Goal: Task Accomplishment & Management: Complete application form

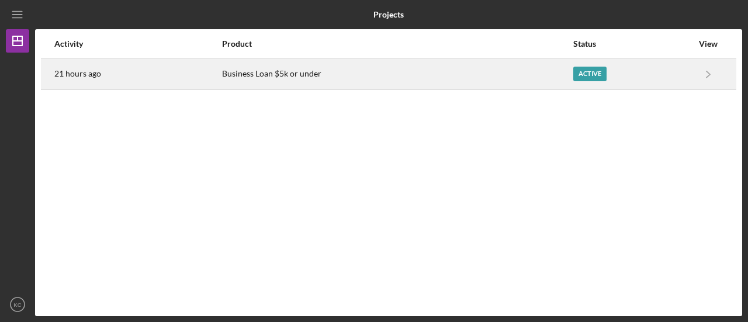
click at [520, 70] on div "Business Loan $5k or under" at bounding box center [397, 74] width 350 height 29
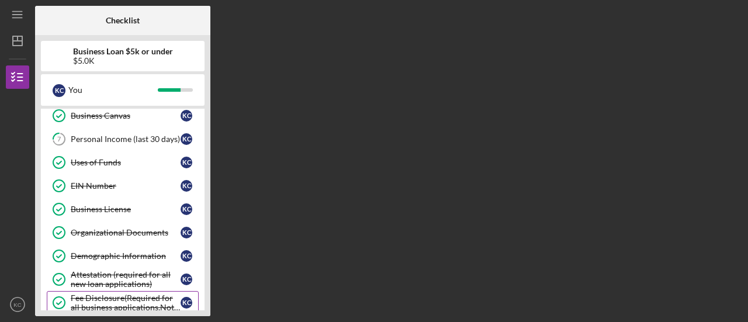
scroll to position [77, 0]
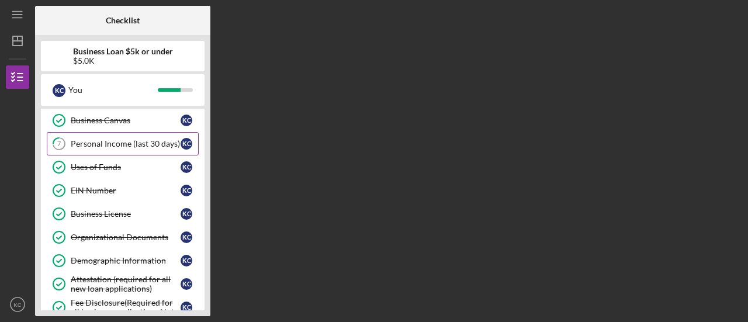
click at [100, 151] on link "7 Personal Income (last 30 days) K C" at bounding box center [123, 143] width 152 height 23
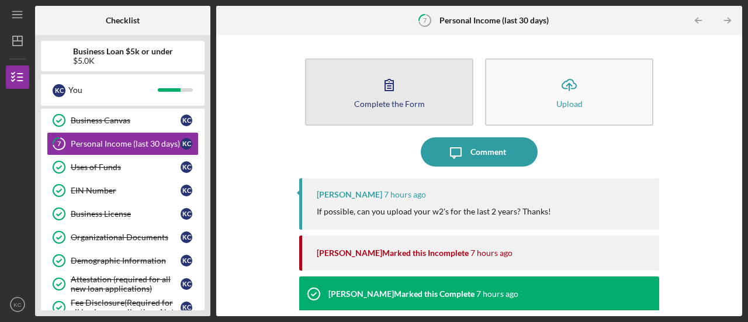
click at [406, 117] on button "Complete the Form Form" at bounding box center [389, 91] width 168 height 67
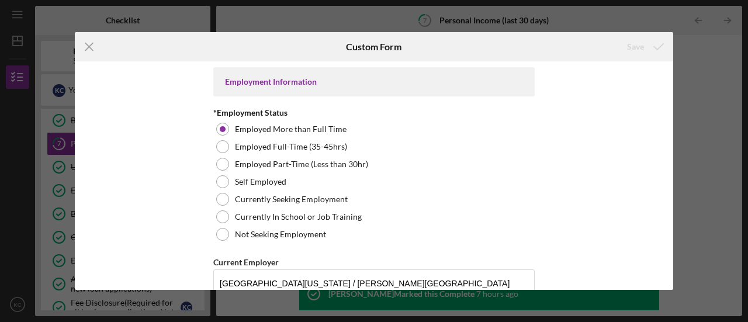
click at [721, 46] on div "Icon/Menu Close Custom Form Save Employment Information *Employment Status Empl…" at bounding box center [374, 161] width 748 height 322
click at [88, 47] on line at bounding box center [89, 47] width 8 height 8
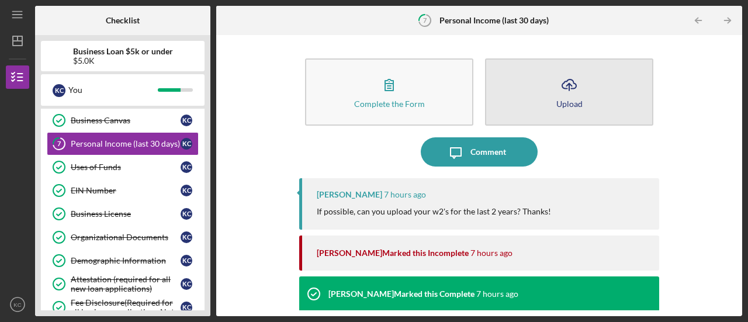
click at [578, 94] on icon "Icon/Upload" at bounding box center [568, 84] width 29 height 29
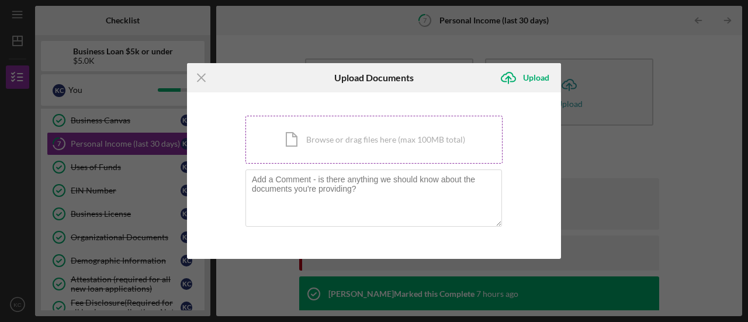
click at [349, 137] on div "Icon/Document Browse or drag files here (max 100MB total) Tap to choose files o…" at bounding box center [373, 140] width 257 height 48
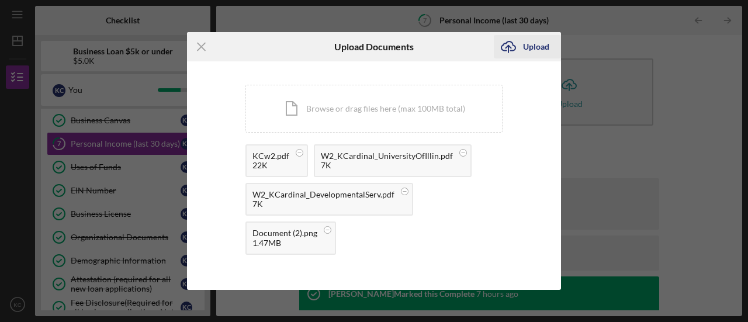
click at [529, 54] on div "Upload" at bounding box center [536, 46] width 26 height 23
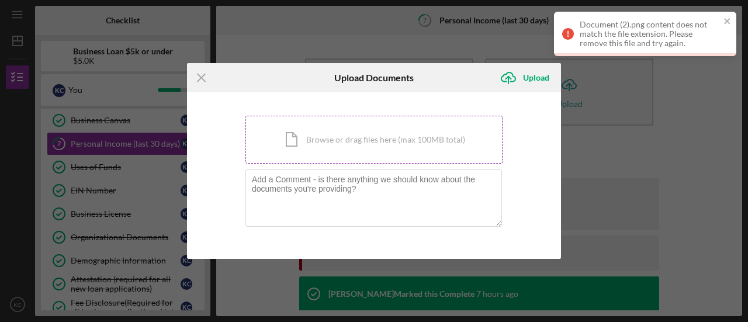
click at [351, 155] on div "Icon/Document Browse or drag files here (max 100MB total) Tap to choose files o…" at bounding box center [373, 140] width 257 height 48
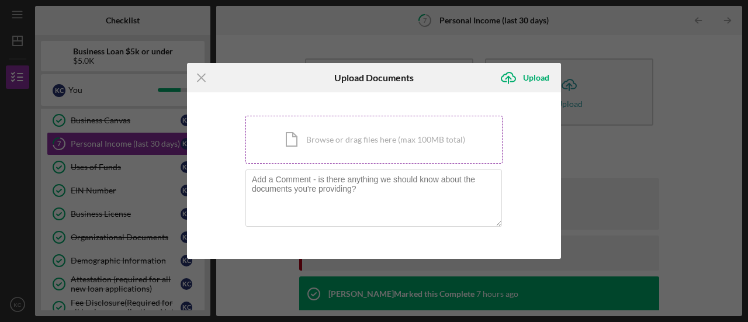
click at [327, 148] on div "Icon/Document Browse or drag files here (max 100MB total) Tap to choose files o…" at bounding box center [373, 140] width 257 height 48
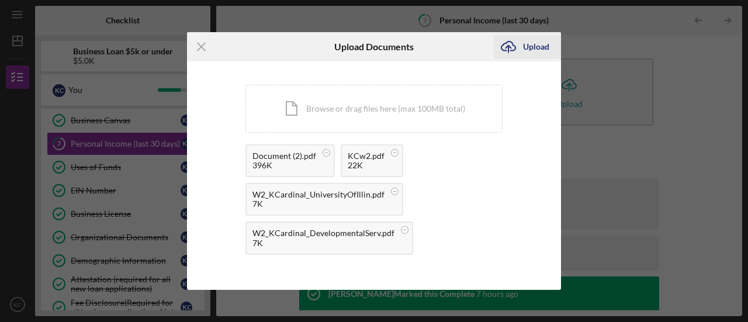
click at [526, 42] on div "Upload" at bounding box center [536, 46] width 26 height 23
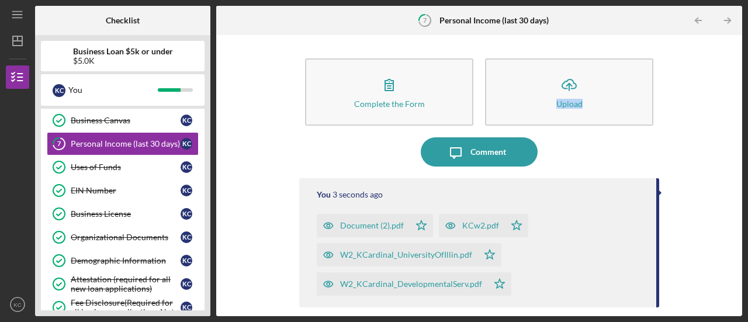
drag, startPoint x: 735, startPoint y: 109, endPoint x: 736, endPoint y: 137, distance: 28.1
click at [736, 137] on div "Complete the Form Form Icon/Upload Upload Icon/Message Comment You 3 seconds ag…" at bounding box center [479, 175] width 526 height 281
click at [711, 116] on div "Complete the Form Form Icon/Upload Upload Icon/Message Comment You 4 seconds ag…" at bounding box center [479, 175] width 514 height 269
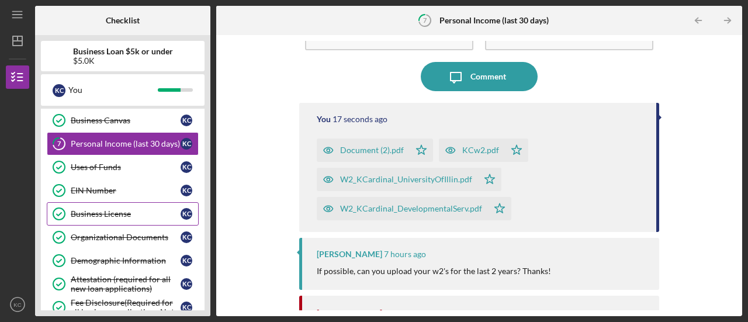
scroll to position [195, 0]
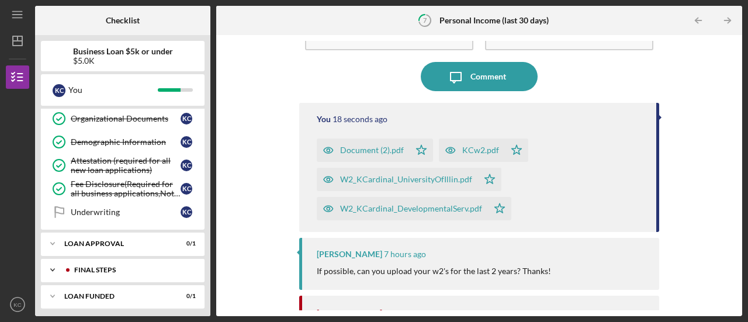
click at [101, 260] on div "Icon/Expander Final Steps 1 / 5" at bounding box center [123, 269] width 164 height 23
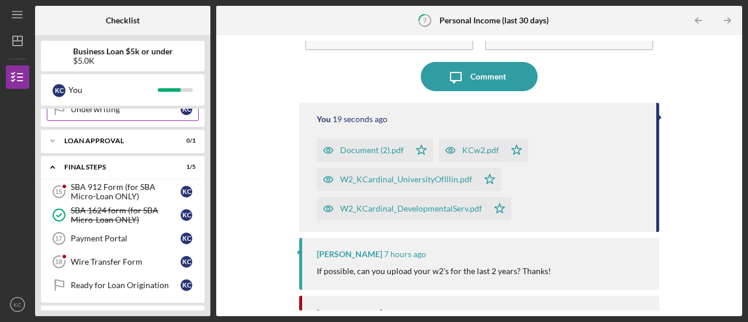
scroll to position [299, 0]
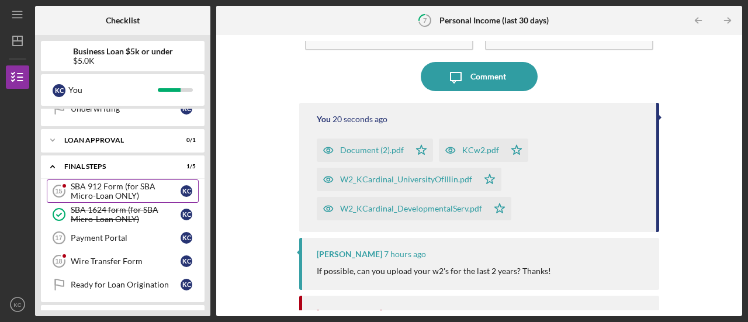
click at [110, 183] on div "SBA 912 Form (for SBA Micro-Loan ONLY)" at bounding box center [126, 191] width 110 height 19
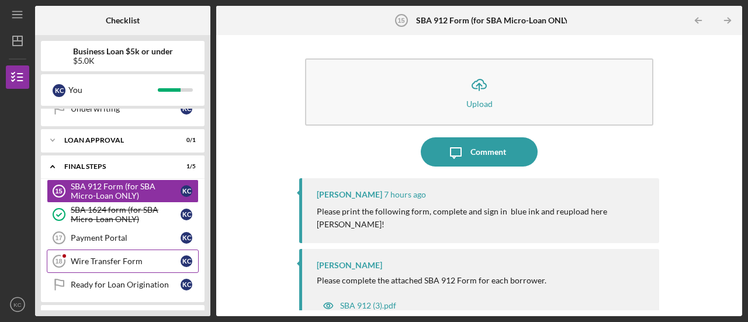
click at [129, 256] on div "Wire Transfer Form" at bounding box center [126, 260] width 110 height 9
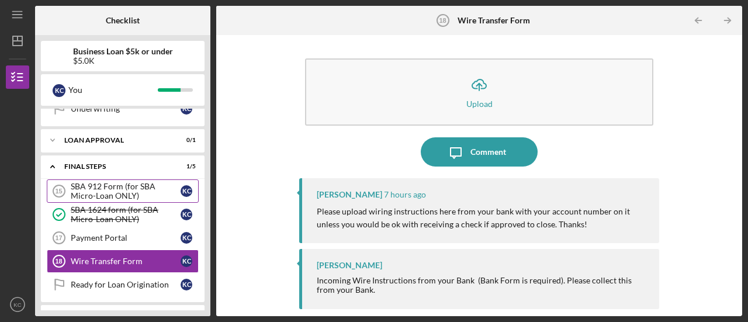
click at [88, 182] on div "SBA 912 Form (for SBA Micro-Loan ONLY)" at bounding box center [126, 191] width 110 height 19
